Goal: Transaction & Acquisition: Purchase product/service

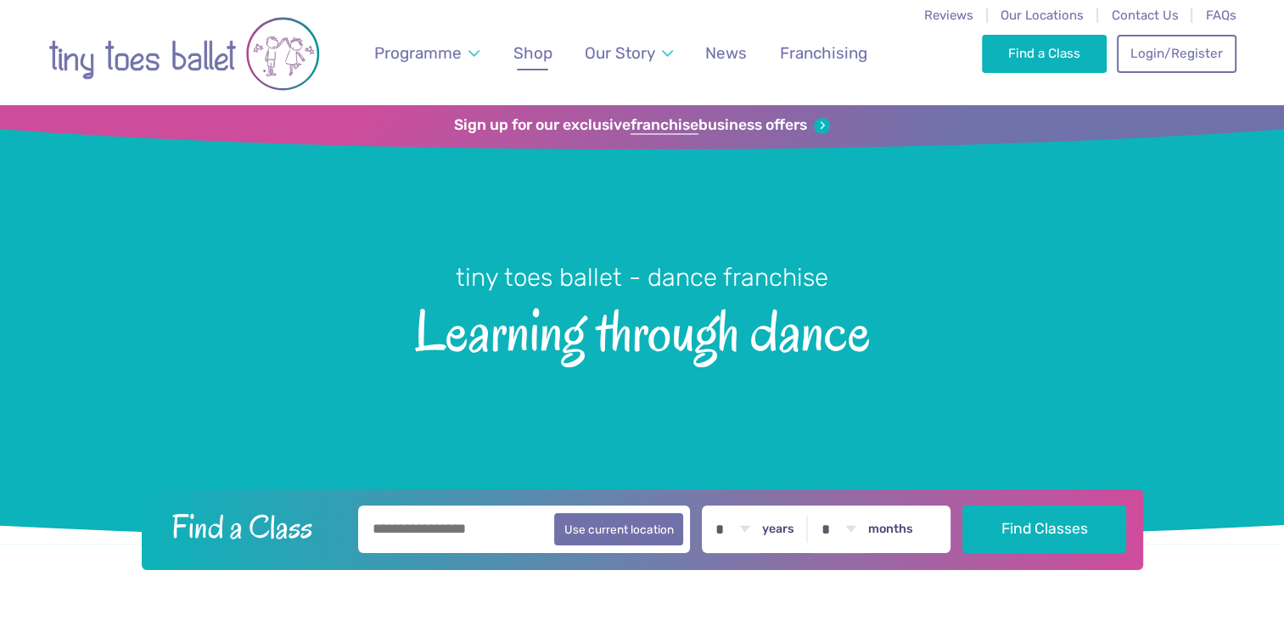
click at [536, 56] on span "Shop" at bounding box center [533, 53] width 39 height 20
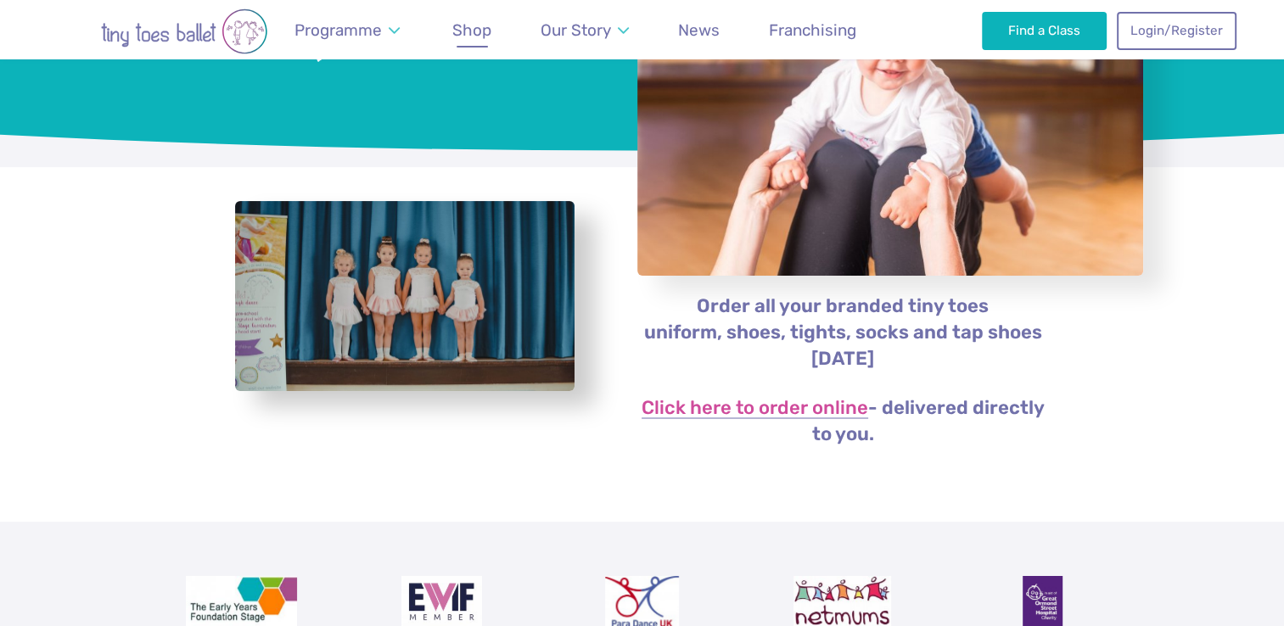
scroll to position [293, 0]
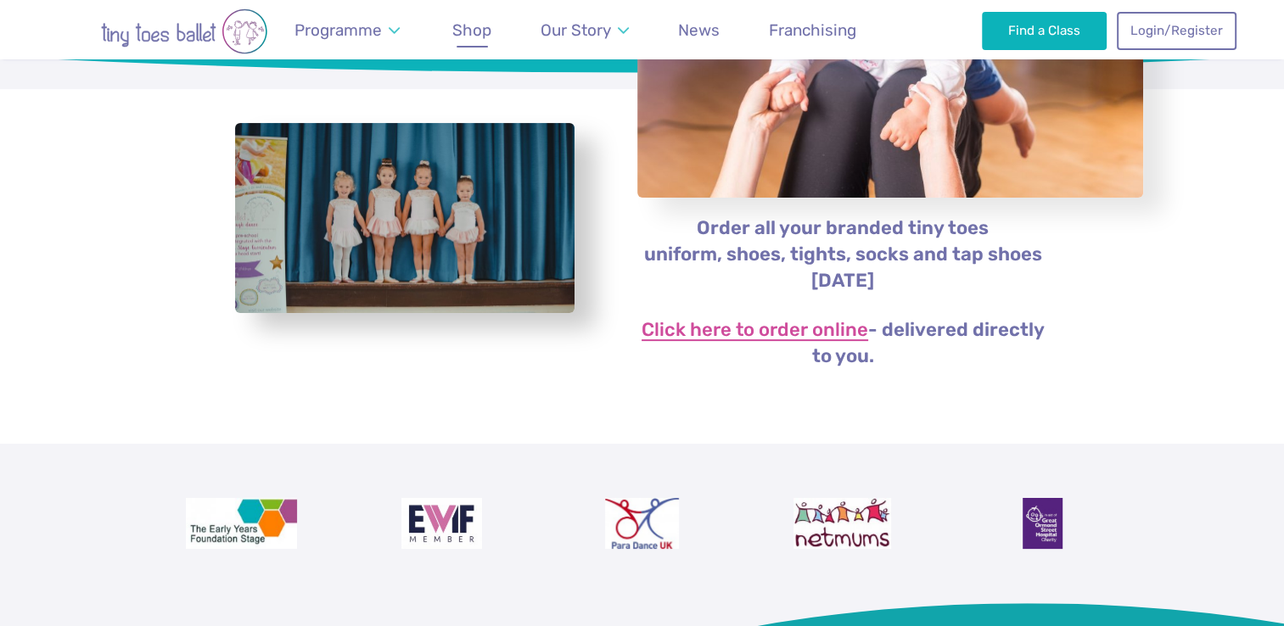
click at [755, 333] on link "Click here to order online" at bounding box center [755, 331] width 227 height 20
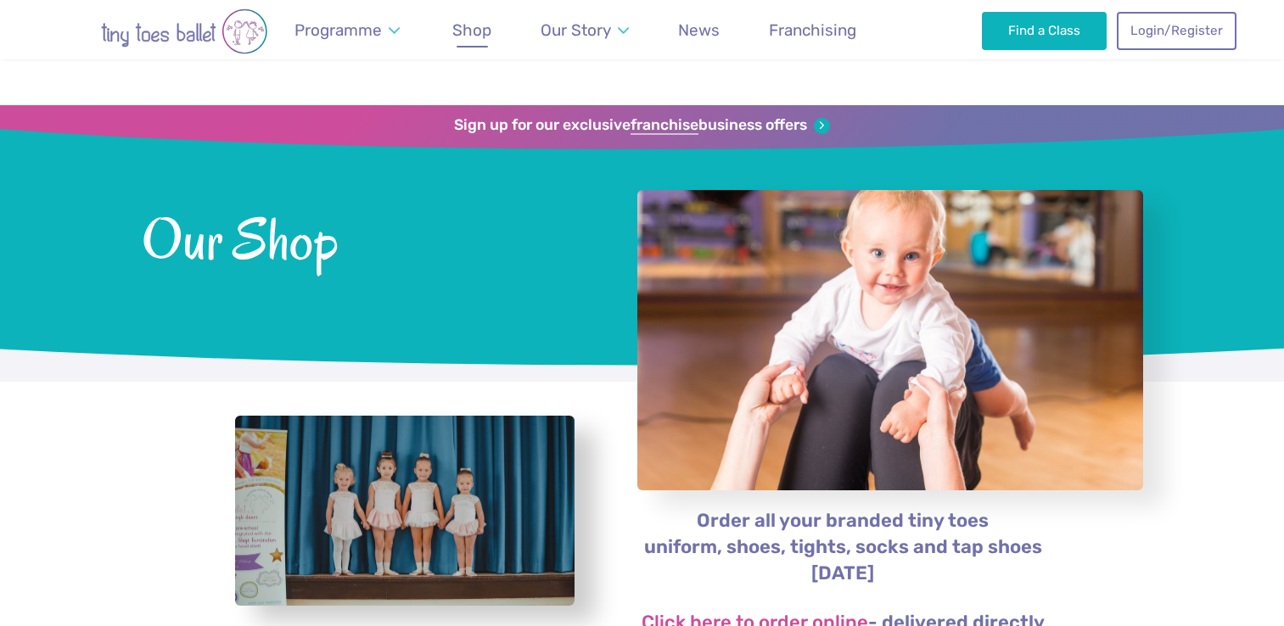
scroll to position [293, 0]
